Goal: Task Accomplishment & Management: Complete application form

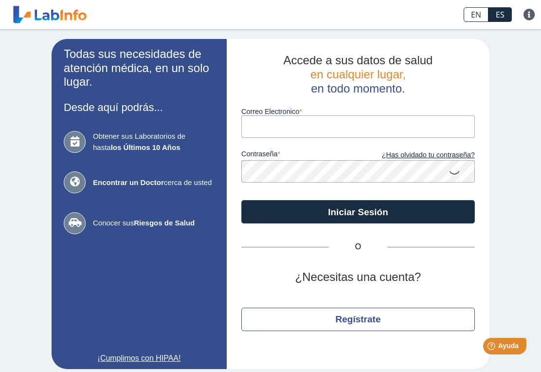
click at [319, 131] on input "Correo Electronico" at bounding box center [357, 126] width 233 height 22
click at [516, 236] on div "Todas sus necesidades de atención médica, en un solo lugar. Desde aquí podrás..…" at bounding box center [270, 203] width 541 height 349
click at [374, 318] on button "Regístrate" at bounding box center [357, 318] width 233 height 23
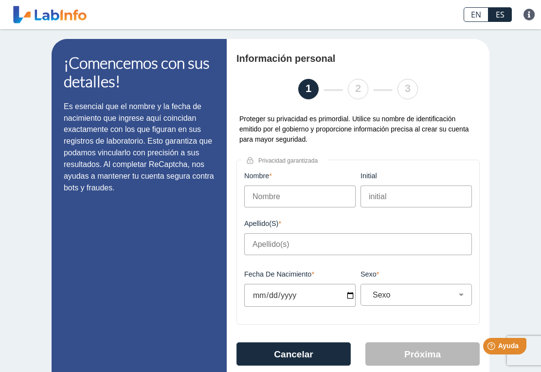
click at [303, 199] on input "Nombre" at bounding box center [299, 196] width 111 height 22
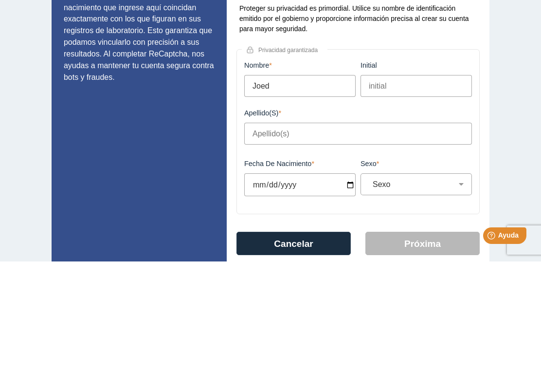
type input "Joed"
click at [284, 233] on input "Apellido(s)" at bounding box center [358, 244] width 228 height 22
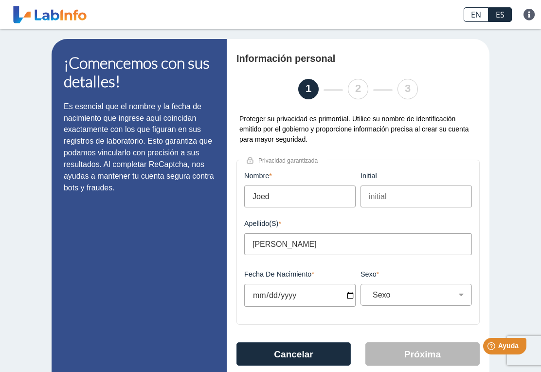
type input "[PERSON_NAME]"
click at [318, 289] on input "Fecha de Nacimiento" at bounding box center [299, 295] width 111 height 23
type input "[DATE]"
select select
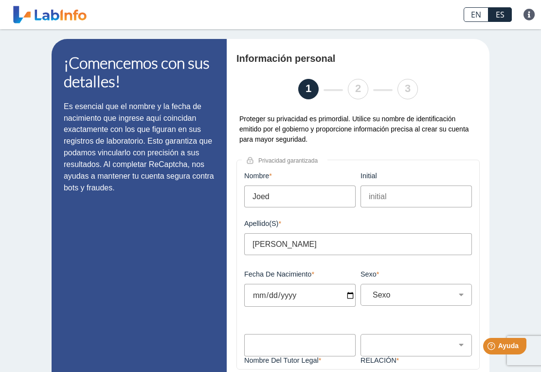
click at [329, 293] on input "[DATE]" at bounding box center [299, 295] width 111 height 23
type input "[DATE]"
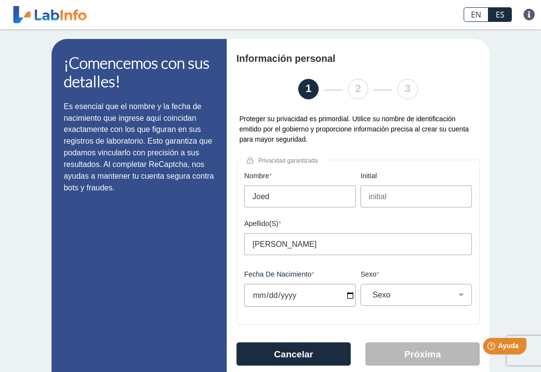
click at [457, 294] on select "Sexo Masculino Femenino" at bounding box center [420, 294] width 103 height 9
select select "M"
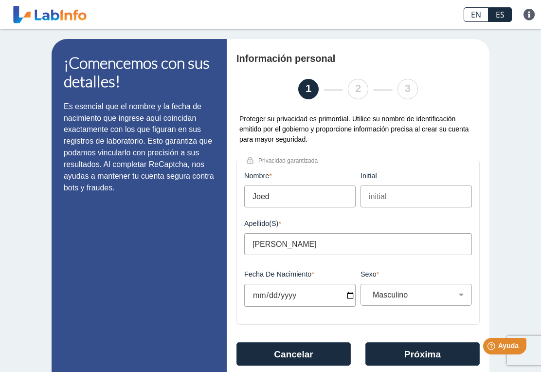
click at [426, 353] on button "Próxima" at bounding box center [422, 353] width 114 height 23
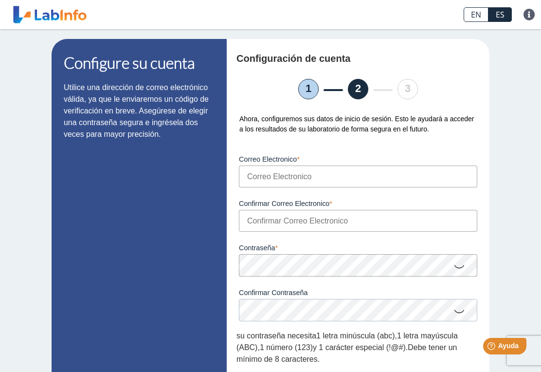
click at [389, 177] on input "Correo Electronico" at bounding box center [358, 176] width 238 height 22
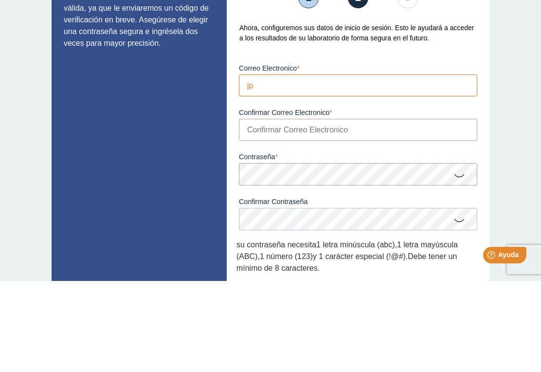
type input "[EMAIL_ADDRESS][DOMAIN_NAME]"
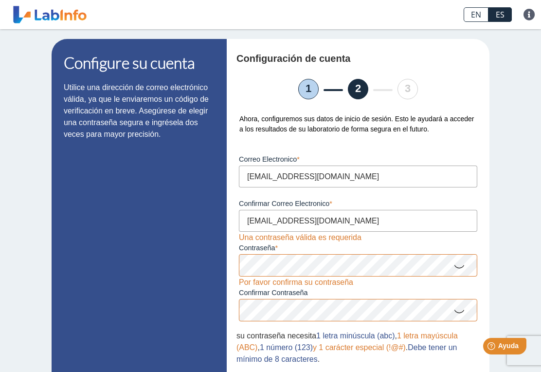
click at [341, 285] on div "Por favor confirma su contraseña" at bounding box center [296, 282] width 114 height 12
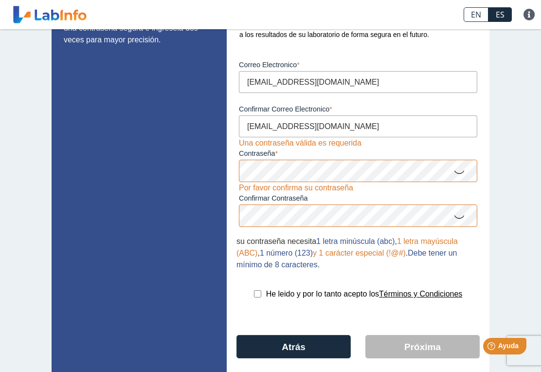
scroll to position [96, 0]
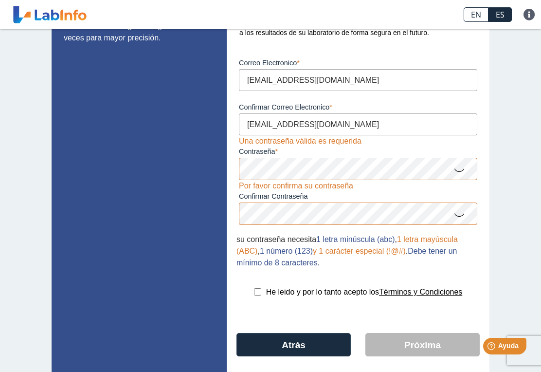
click at [458, 175] on icon at bounding box center [459, 169] width 12 height 19
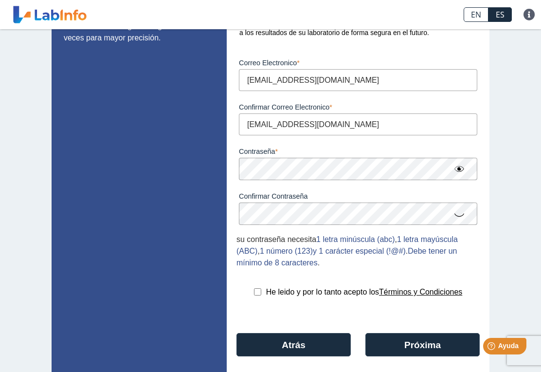
click at [464, 220] on icon at bounding box center [459, 214] width 12 height 19
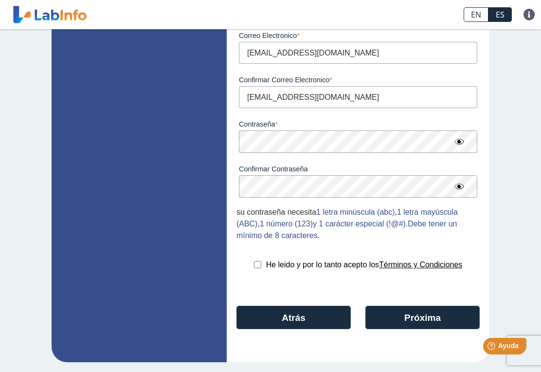
scroll to position [126, 0]
click at [254, 266] on input "checkbox" at bounding box center [257, 264] width 7 height 7
checkbox input "true"
click at [425, 316] on button "Próxima" at bounding box center [422, 316] width 114 height 23
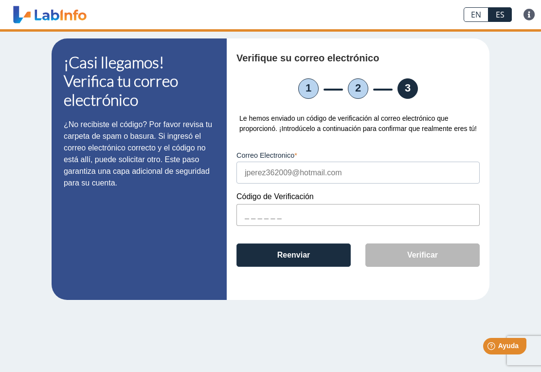
scroll to position [0, 0]
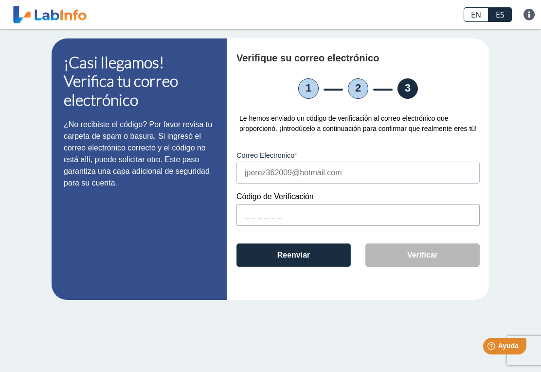
click at [294, 226] on input "text" at bounding box center [357, 215] width 243 height 22
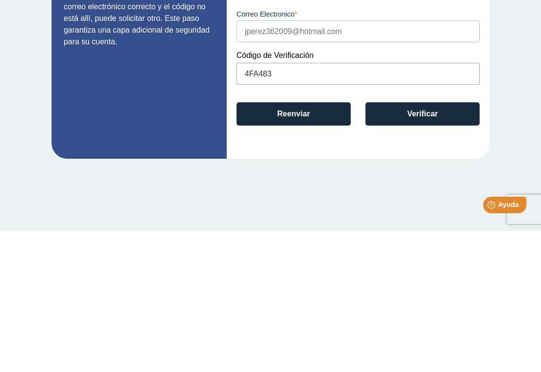
type input "4FA483"
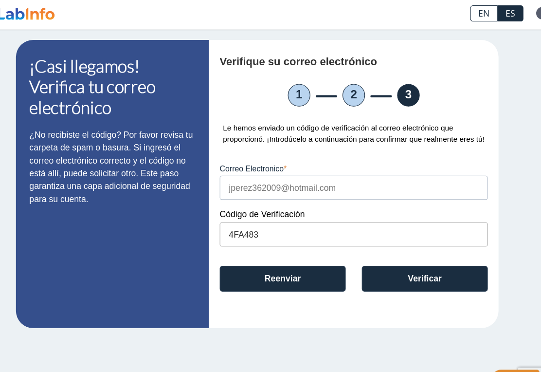
click at [387, 265] on button "Verificar" at bounding box center [422, 254] width 114 height 23
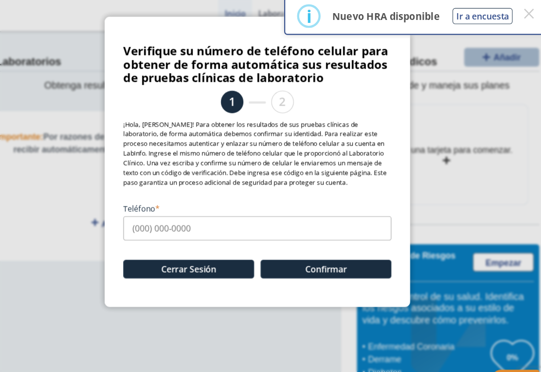
click at [259, 213] on input "Teléfono" at bounding box center [270, 209] width 243 height 22
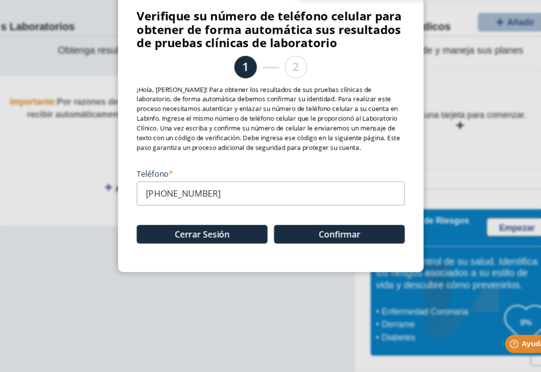
type input "[PHONE_NUMBER]"
click at [312, 238] on button "Confirmar" at bounding box center [332, 246] width 119 height 17
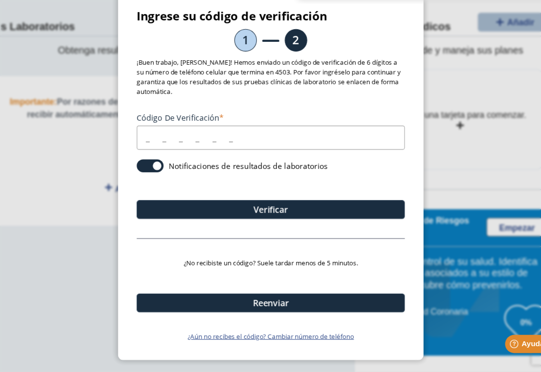
click at [202, 148] on input "Código de verificación" at bounding box center [270, 159] width 243 height 22
type input "453571"
click at [314, 215] on button "Verificar" at bounding box center [270, 223] width 243 height 17
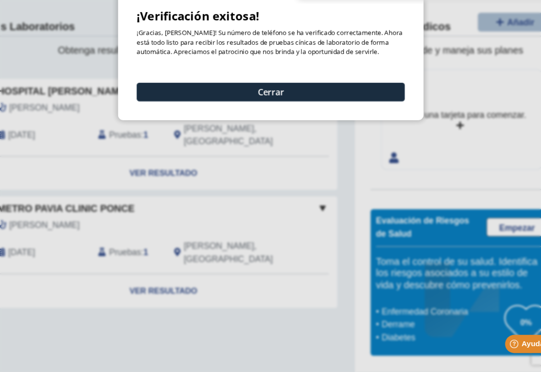
click at [283, 109] on button "Cerrar" at bounding box center [270, 117] width 243 height 17
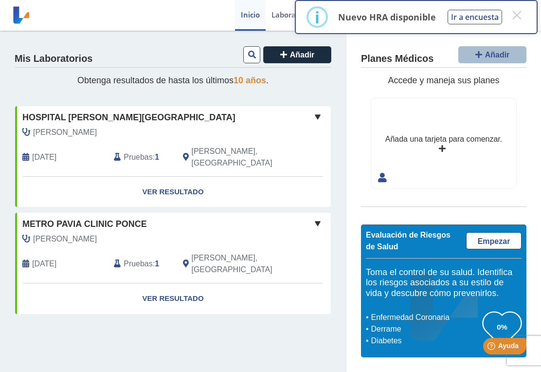
click at [176, 283] on link "Ver Resultado" at bounding box center [173, 298] width 316 height 31
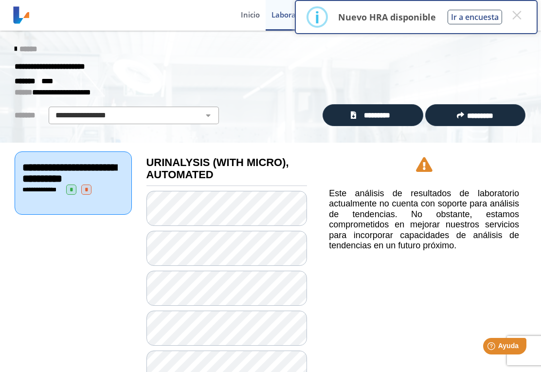
click at [17, 48] on icon at bounding box center [16, 49] width 2 height 8
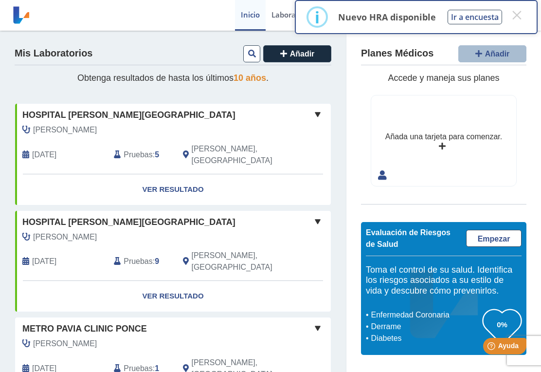
click at [162, 182] on link "Ver Resultado" at bounding box center [173, 189] width 316 height 31
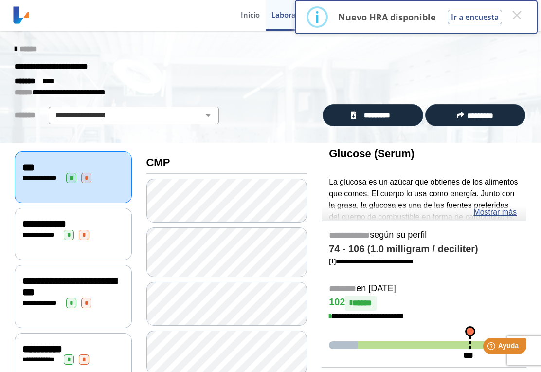
click at [119, 230] on div "**********" at bounding box center [73, 235] width 102 height 10
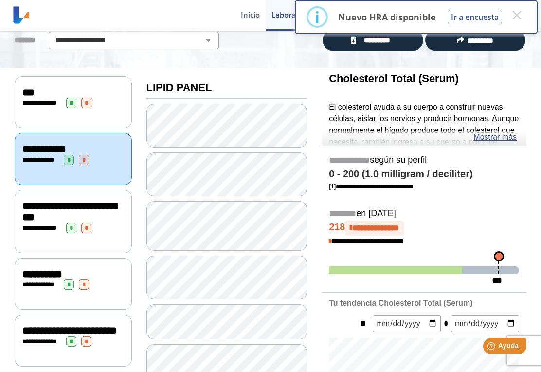
scroll to position [64, 0]
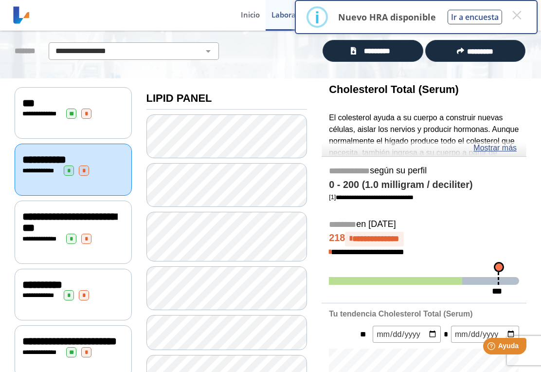
click at [44, 243] on div "**********" at bounding box center [73, 231] width 117 height 63
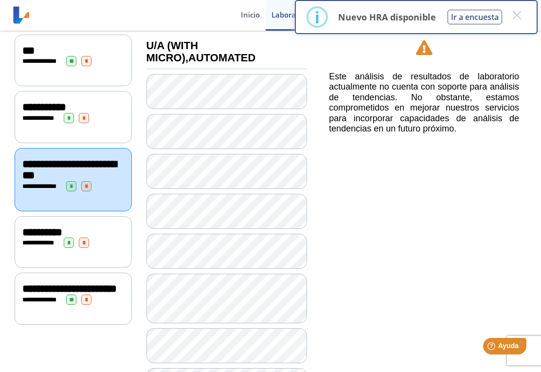
scroll to position [101, 0]
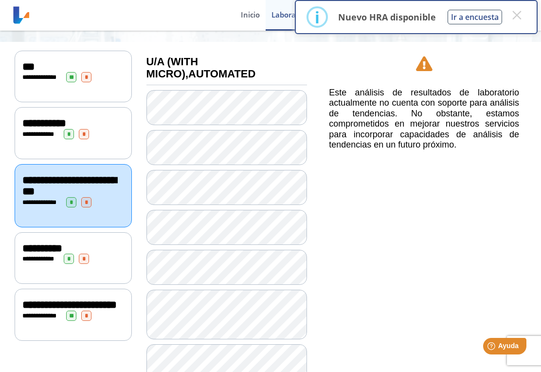
click at [36, 270] on div "**********" at bounding box center [73, 258] width 117 height 52
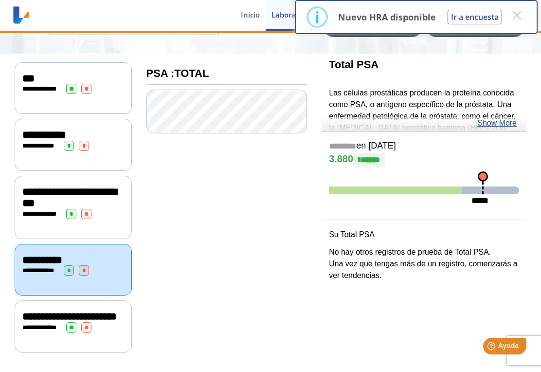
scroll to position [90, 0]
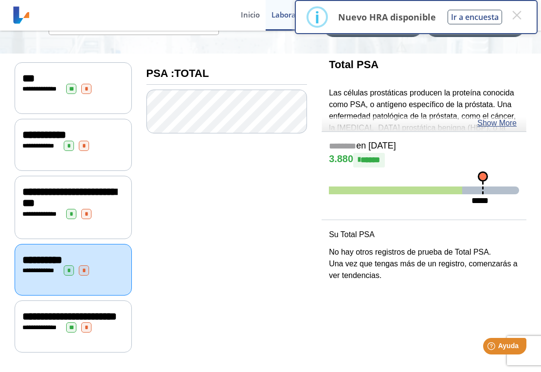
click at [34, 314] on span "**********" at bounding box center [69, 316] width 94 height 11
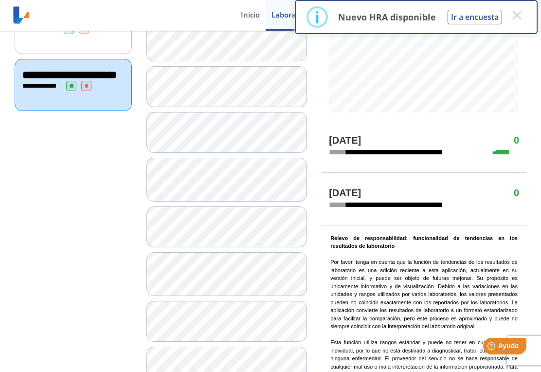
scroll to position [329, 0]
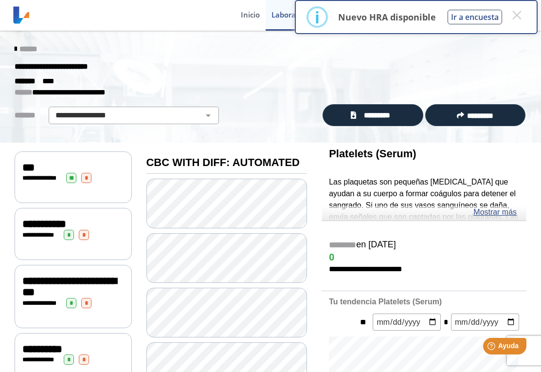
click at [9, 49] on div "******" at bounding box center [270, 49] width 526 height 18
click at [17, 51] on icon at bounding box center [16, 49] width 2 height 8
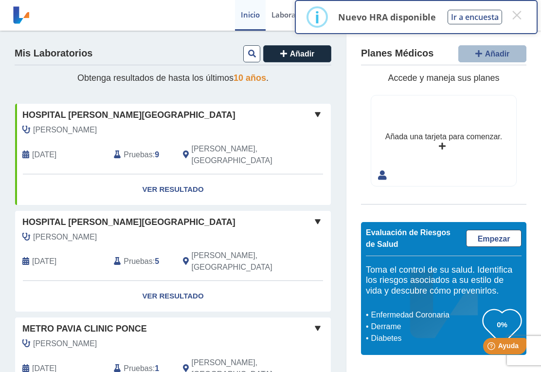
click at [525, 16] on button "×" at bounding box center [517, 15] width 18 height 18
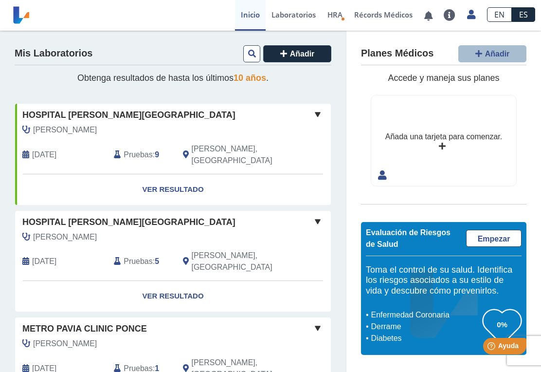
click at [472, 20] on div "Perfil Configuración de privacidad Cerrar Sesión" at bounding box center [471, 15] width 20 height 31
